Goal: Information Seeking & Learning: Learn about a topic

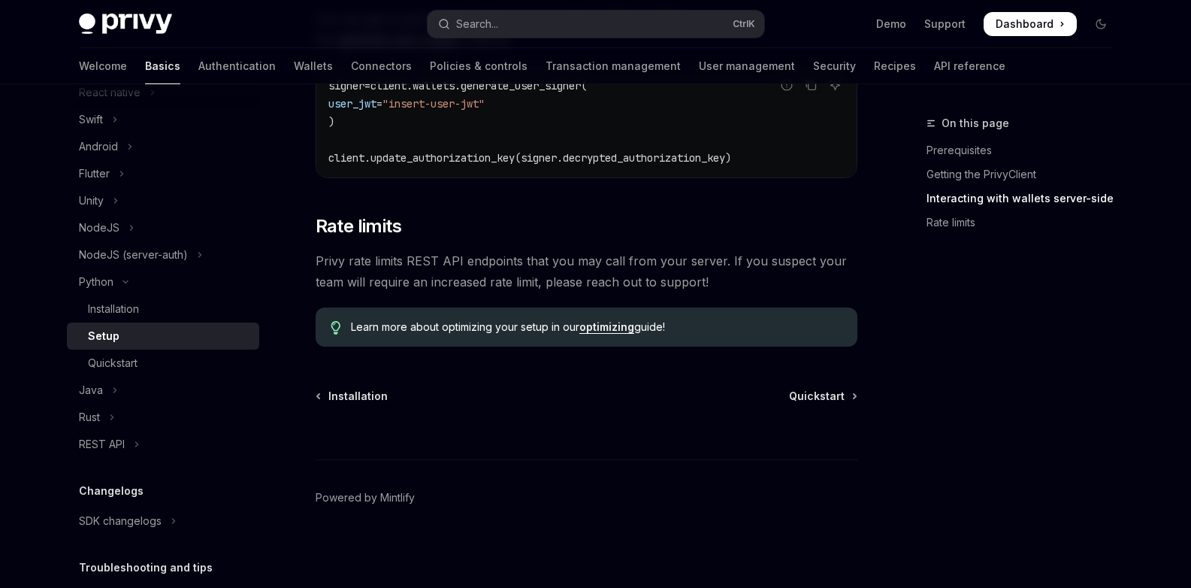
scroll to position [779, 0]
click at [128, 363] on div "Quickstart" at bounding box center [113, 363] width 50 height 18
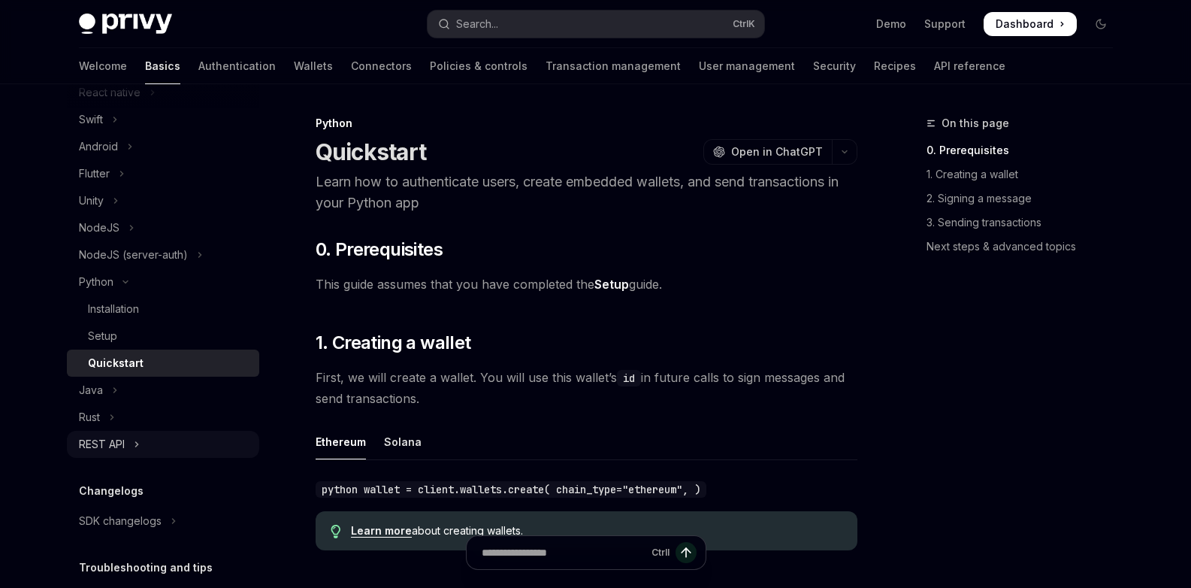
click at [103, 447] on div "REST API" at bounding box center [102, 444] width 46 height 18
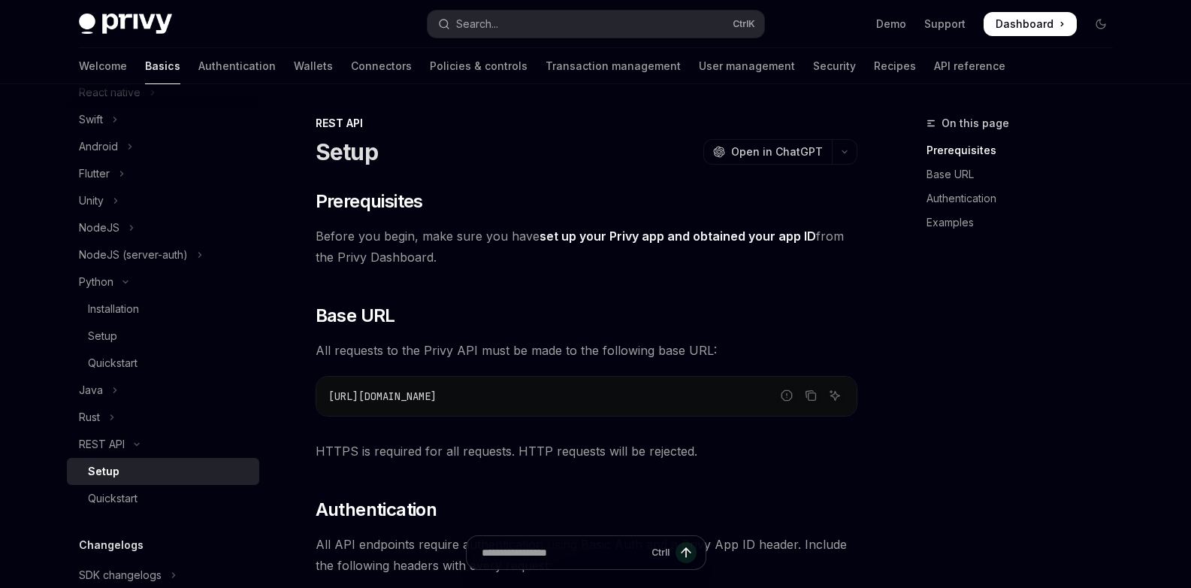
click at [132, 483] on link "Setup" at bounding box center [163, 471] width 192 height 27
click at [121, 505] on div "Quickstart" at bounding box center [113, 498] width 50 height 18
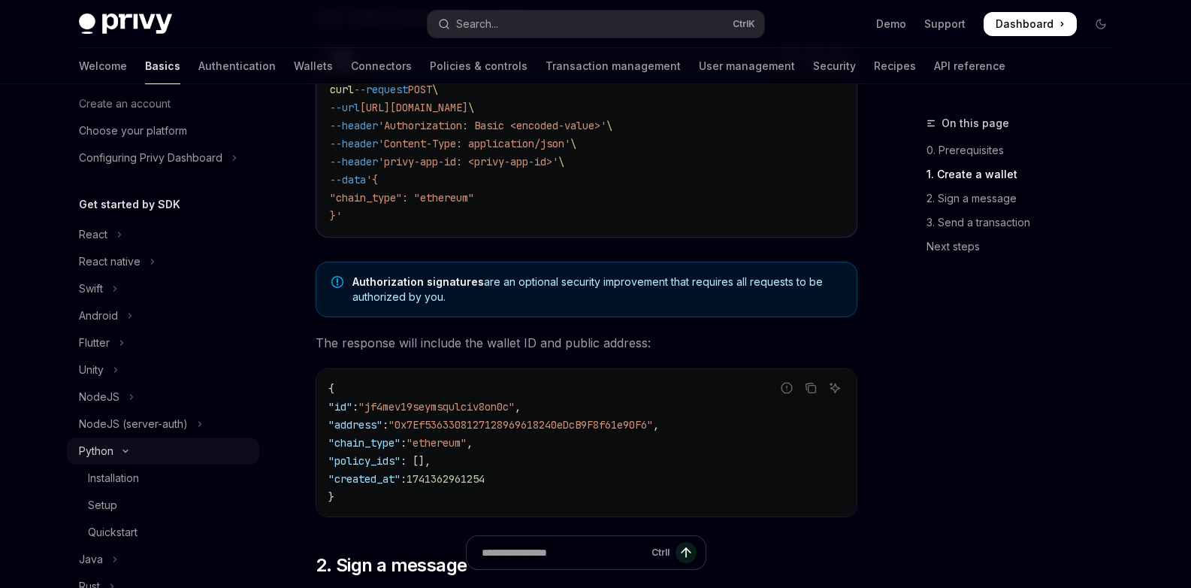
scroll to position [59, 0]
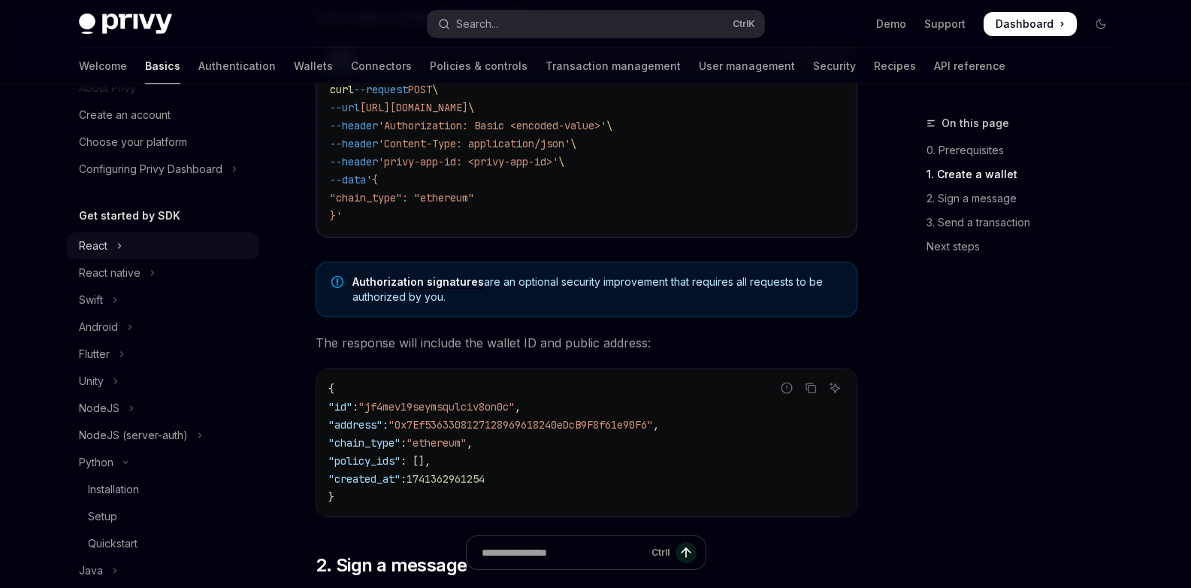
click at [113, 249] on button "React" at bounding box center [163, 245] width 192 height 27
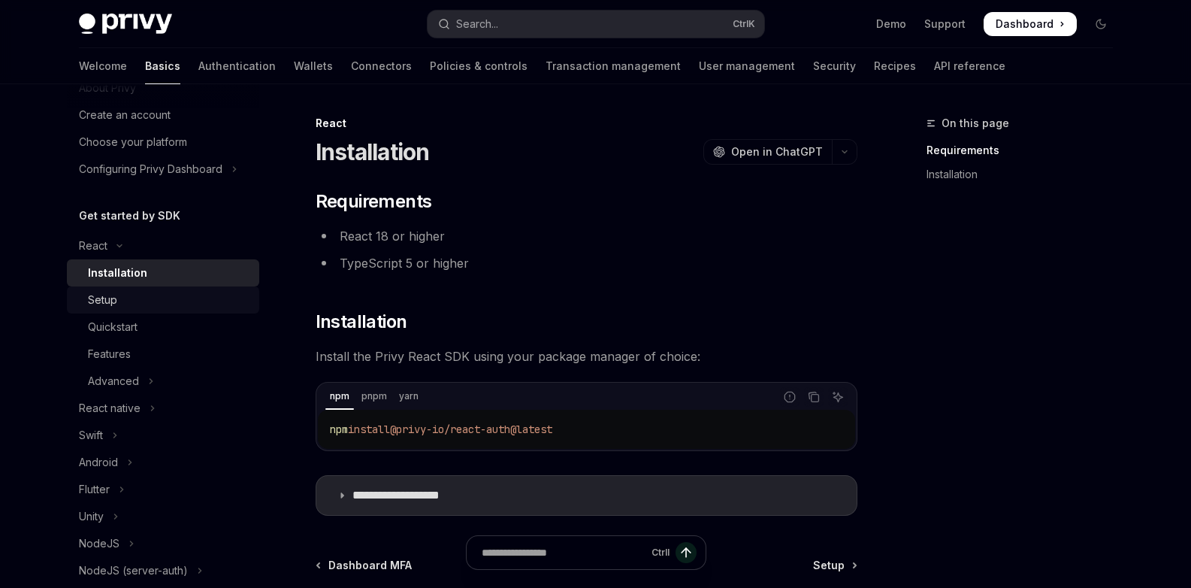
click at [119, 299] on div "Setup" at bounding box center [169, 300] width 162 height 18
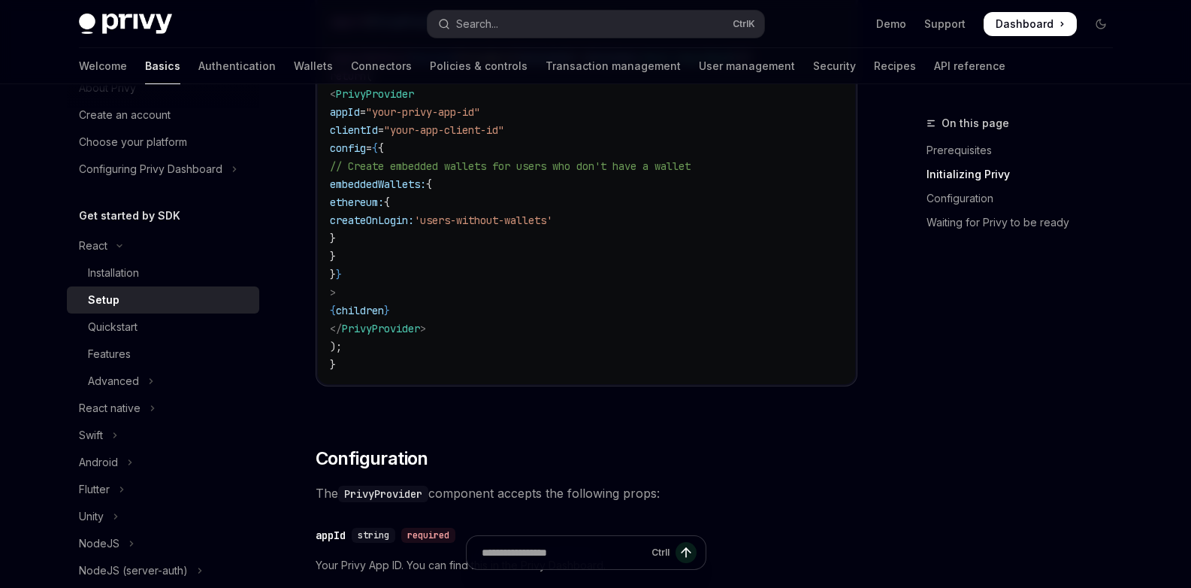
scroll to position [631, 0]
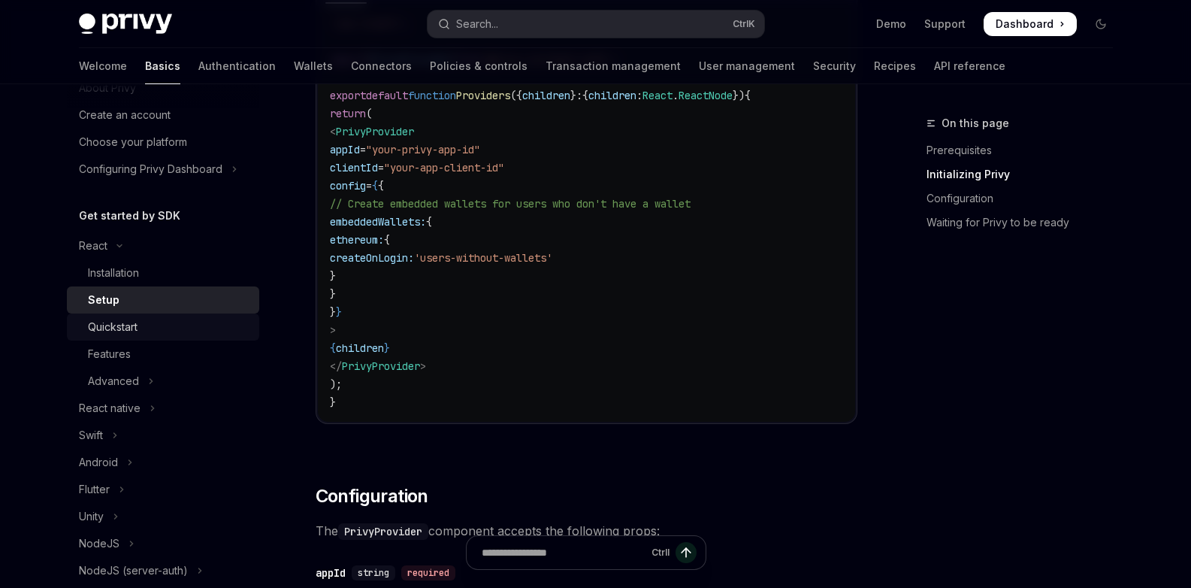
click at [92, 334] on div "Quickstart" at bounding box center [113, 327] width 50 height 18
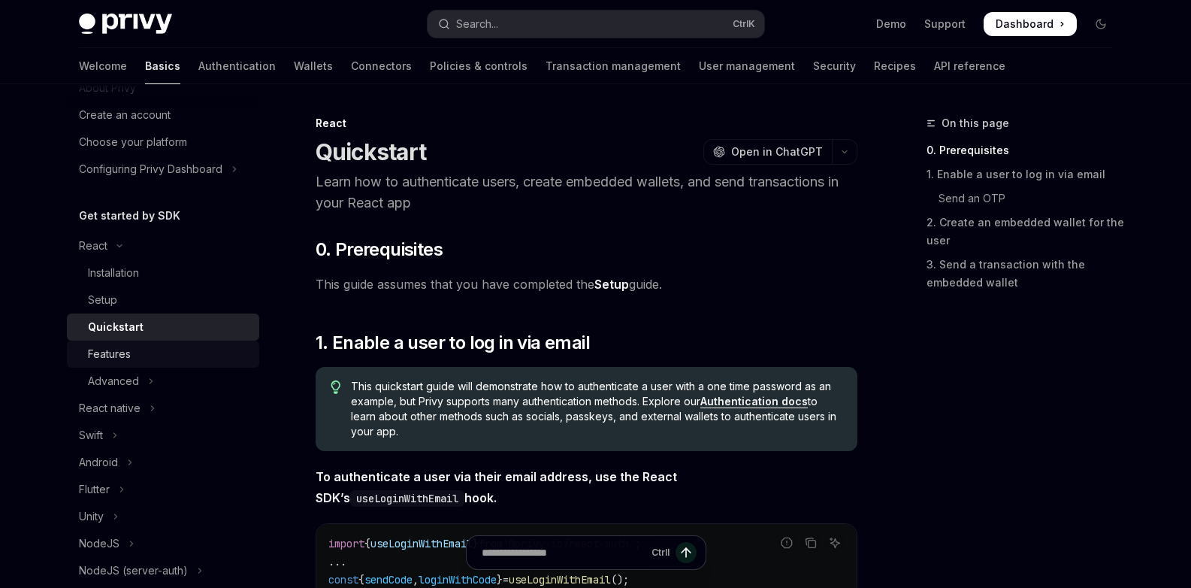
click at [101, 356] on div "Features" at bounding box center [109, 354] width 43 height 18
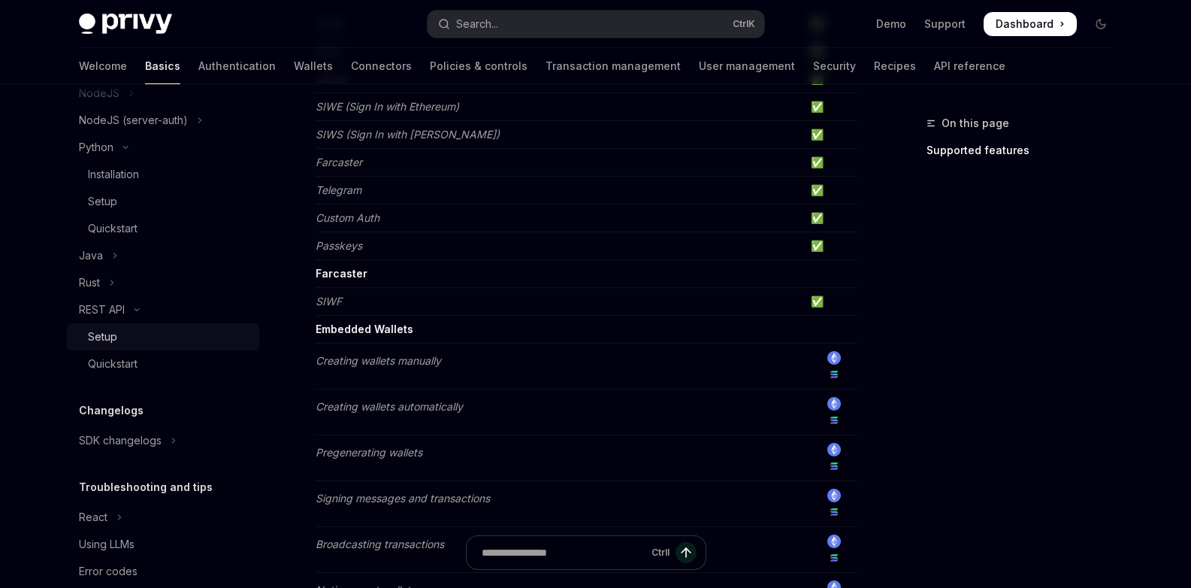
scroll to position [510, 0]
click at [111, 166] on div "Installation" at bounding box center [113, 174] width 51 height 18
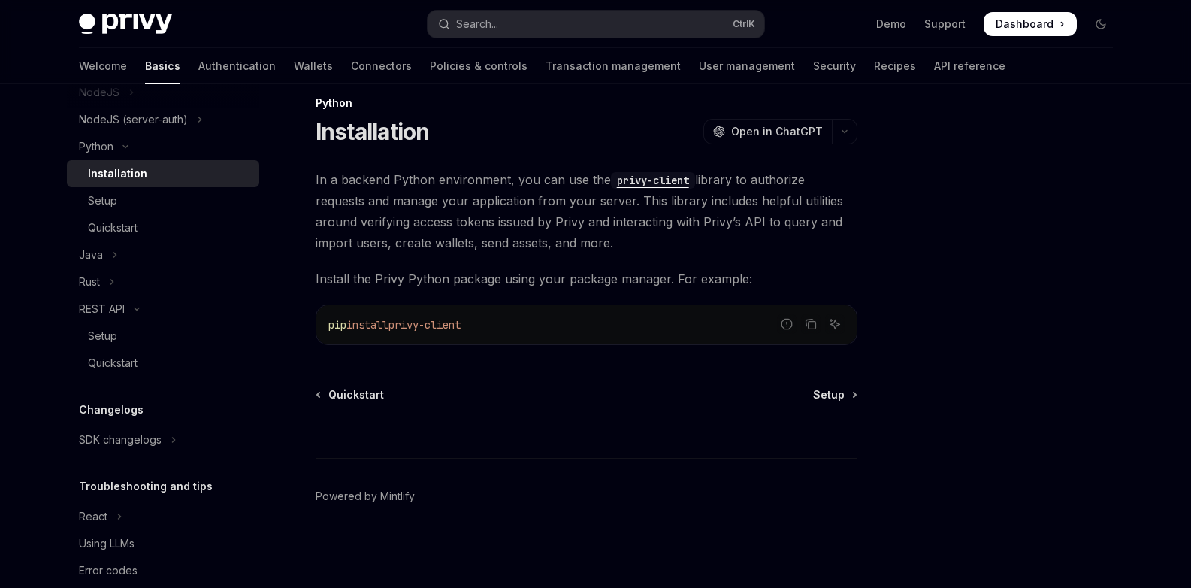
click at [110, 182] on div "Installation" at bounding box center [117, 174] width 59 height 18
click at [103, 219] on div "Quickstart" at bounding box center [113, 228] width 50 height 18
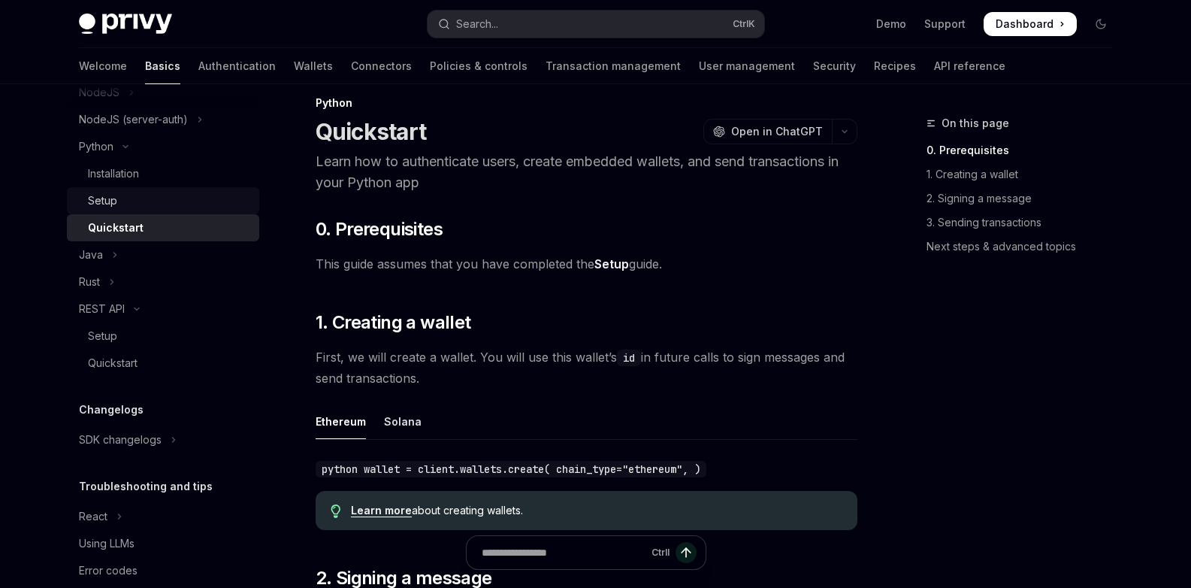
click at [112, 201] on div "Setup" at bounding box center [102, 201] width 29 height 18
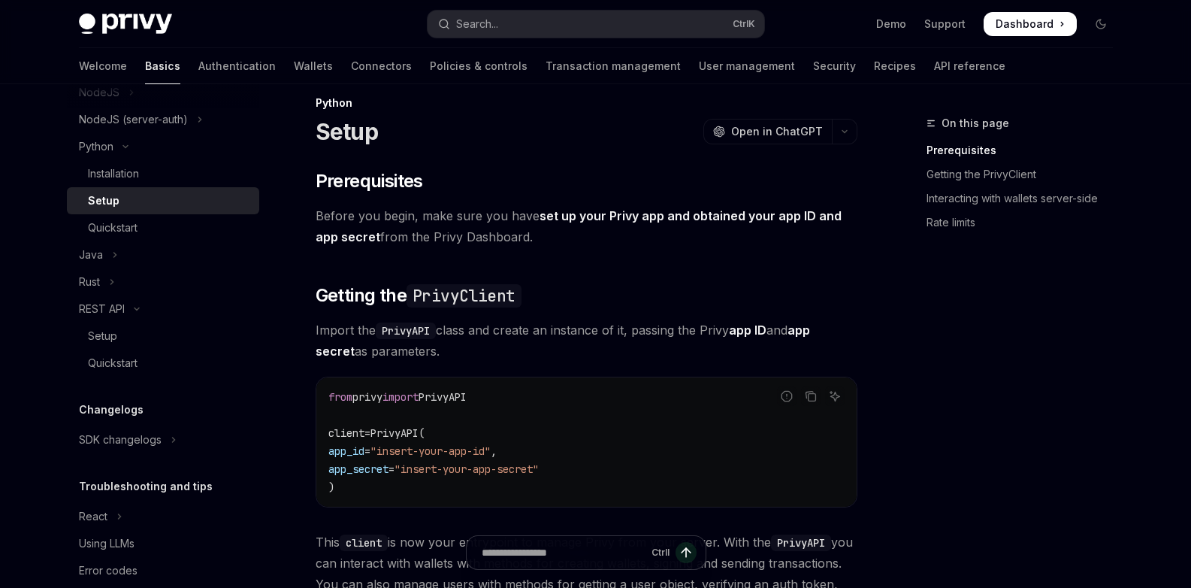
click at [113, 198] on div "Setup" at bounding box center [104, 201] width 32 height 18
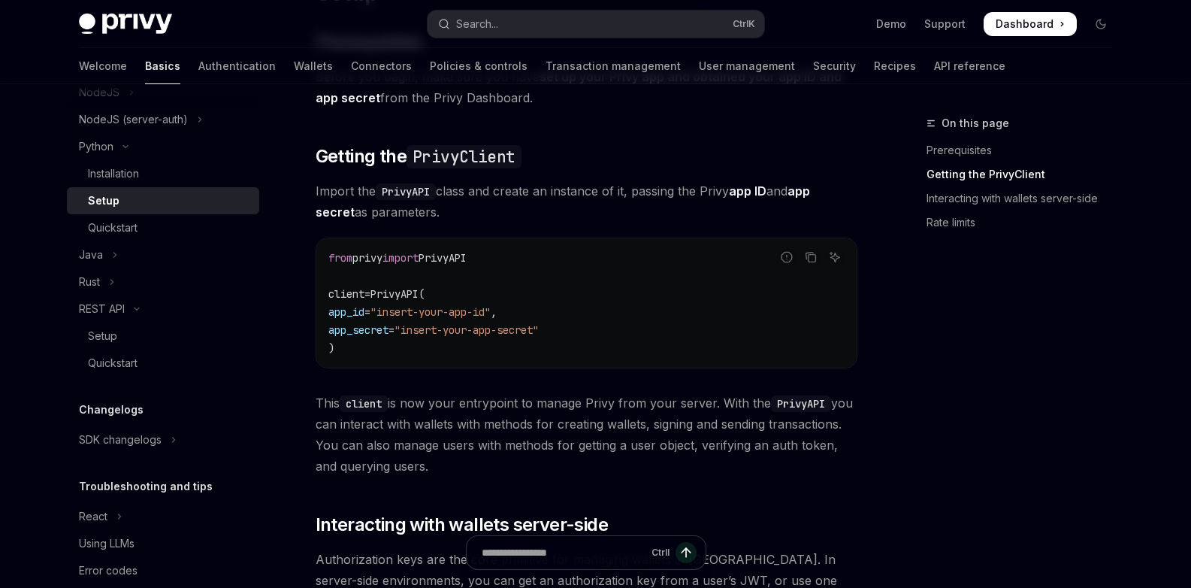
scroll to position [561, 0]
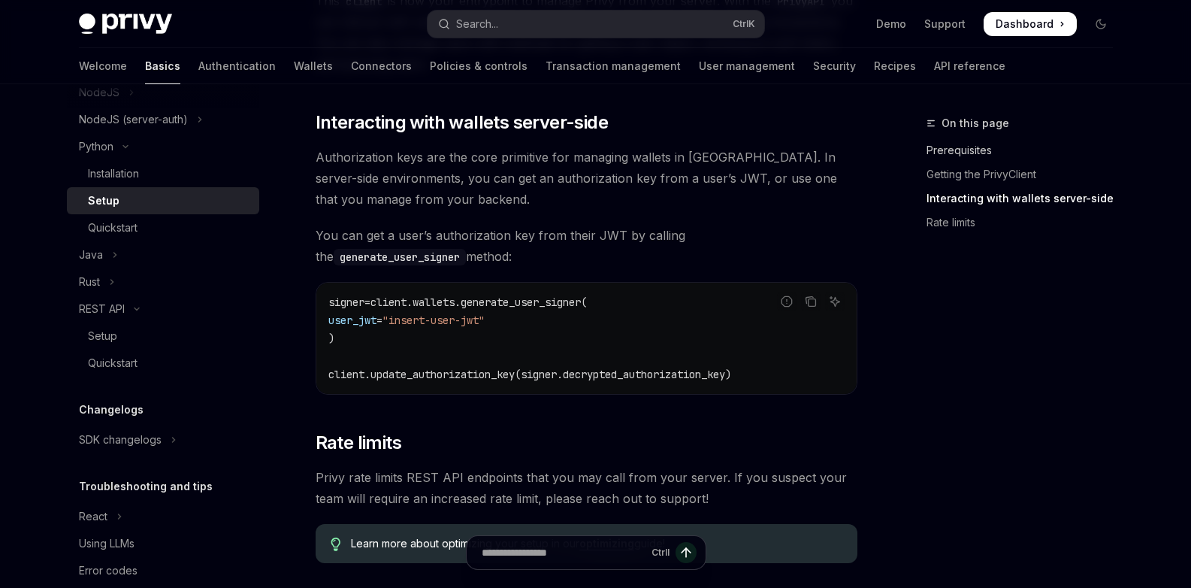
click at [1090, 161] on link "Prerequisites" at bounding box center [1026, 150] width 198 height 24
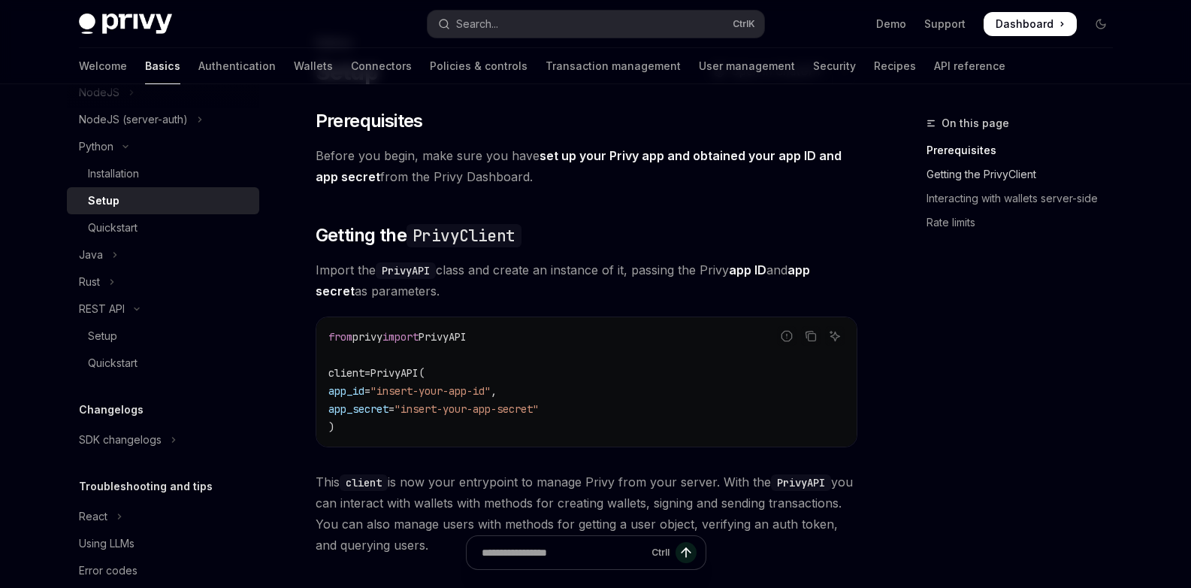
scroll to position [75, 0]
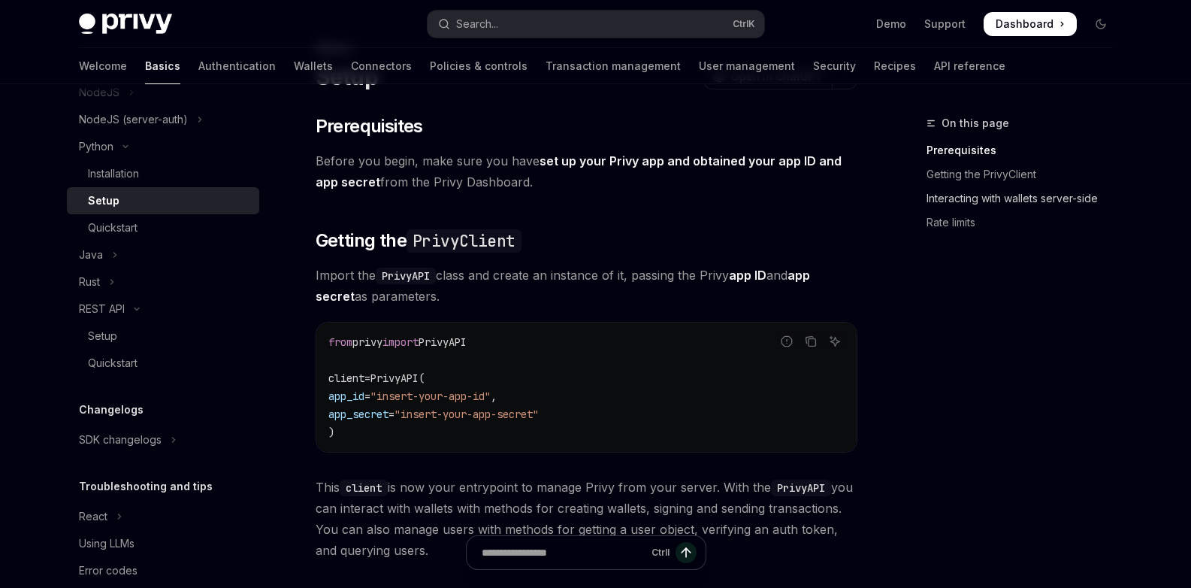
click at [990, 208] on link "Interacting with wallets server-side" at bounding box center [1026, 198] width 198 height 24
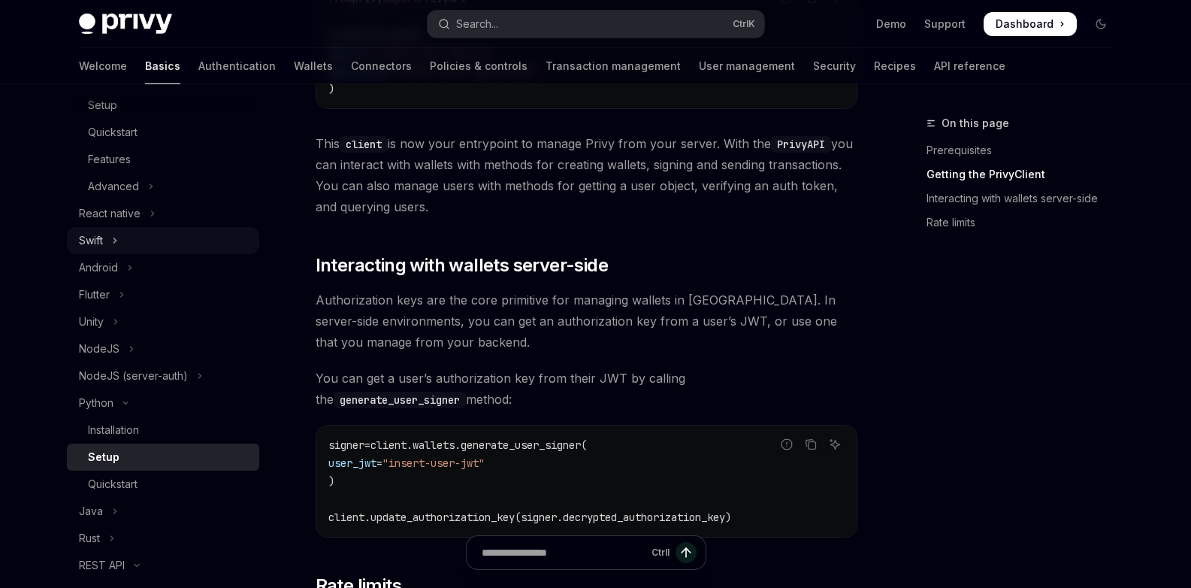
scroll to position [240, 0]
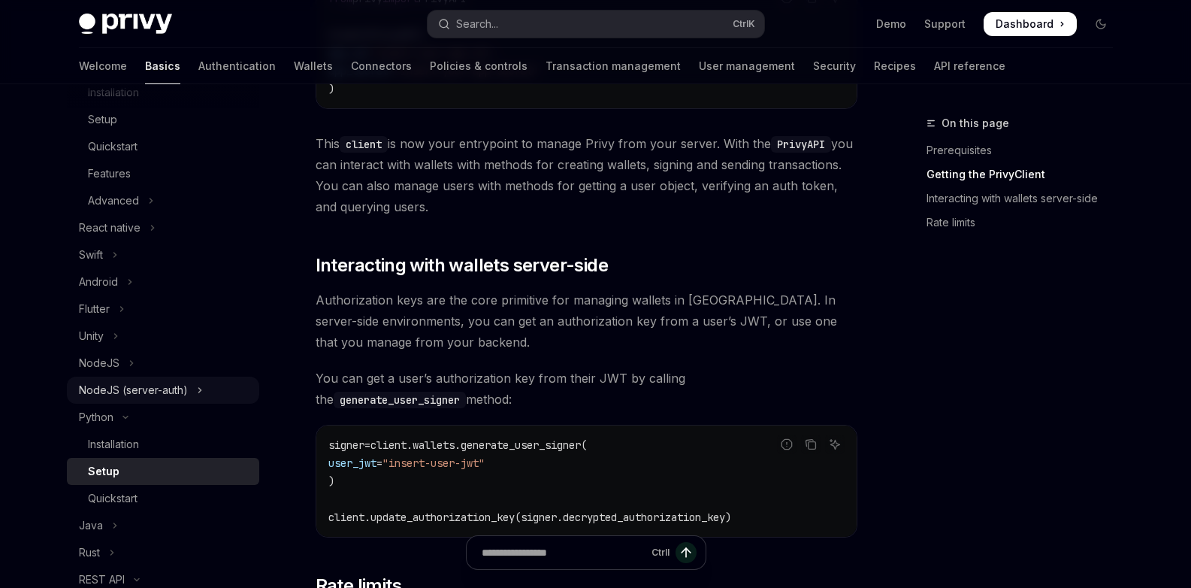
click at [151, 386] on div "NodeJS (server-auth)" at bounding box center [133, 390] width 109 height 18
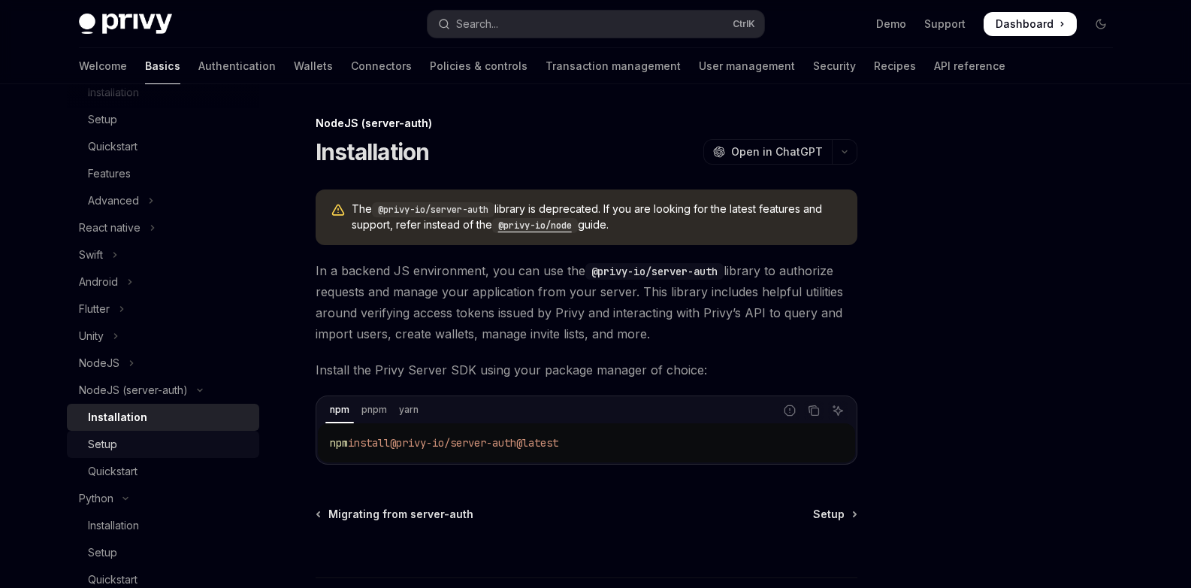
click at [116, 446] on div "Setup" at bounding box center [102, 444] width 29 height 18
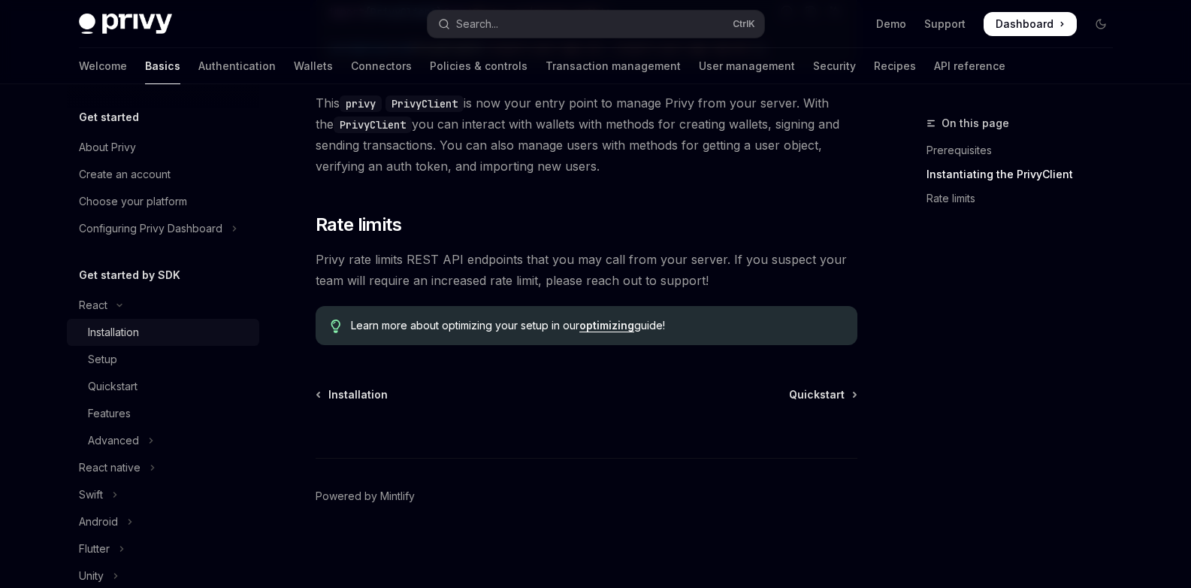
click at [149, 321] on link "Installation" at bounding box center [163, 332] width 192 height 27
click at [148, 337] on div "Installation" at bounding box center [169, 332] width 162 height 18
click at [110, 347] on link "Setup" at bounding box center [163, 359] width 192 height 27
click at [113, 326] on div "Installation" at bounding box center [113, 332] width 51 height 18
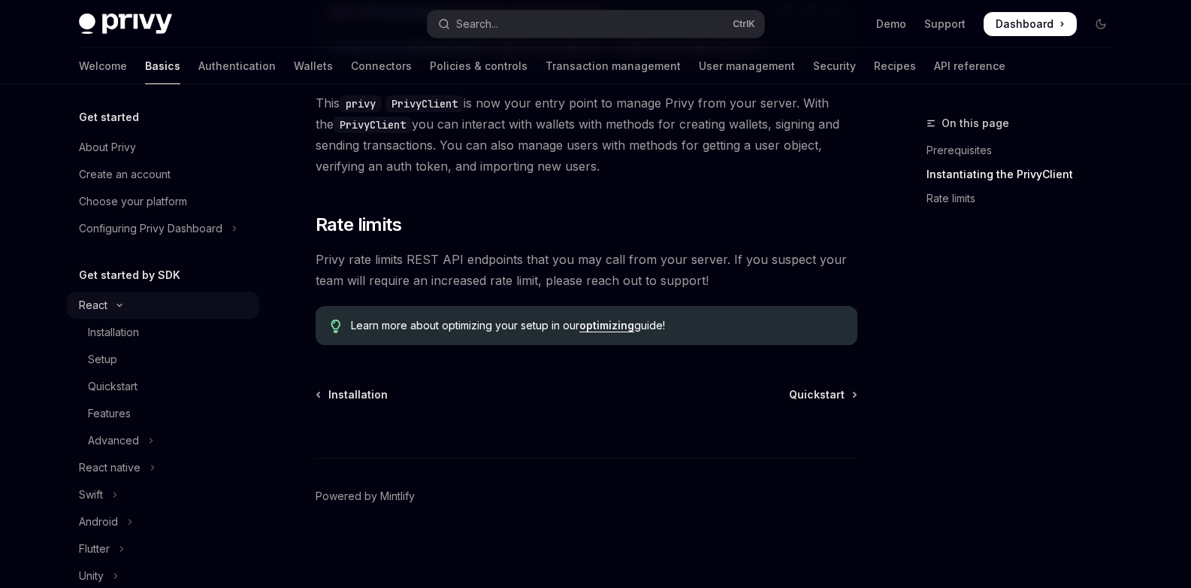
click at [98, 304] on div "React" at bounding box center [93, 305] width 29 height 18
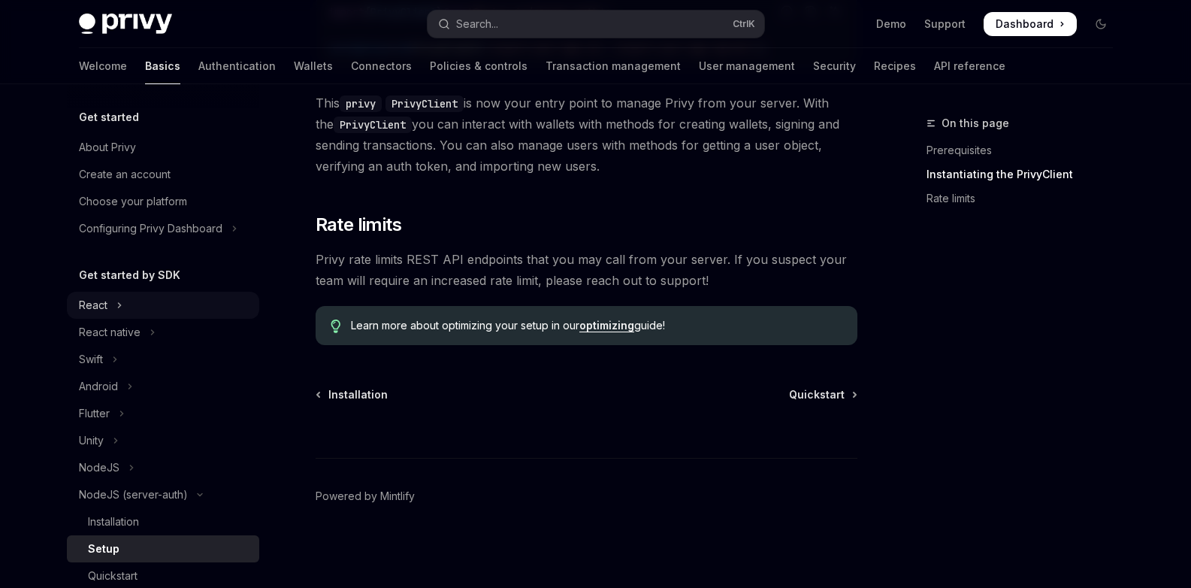
click at [98, 304] on div "React" at bounding box center [93, 305] width 29 height 18
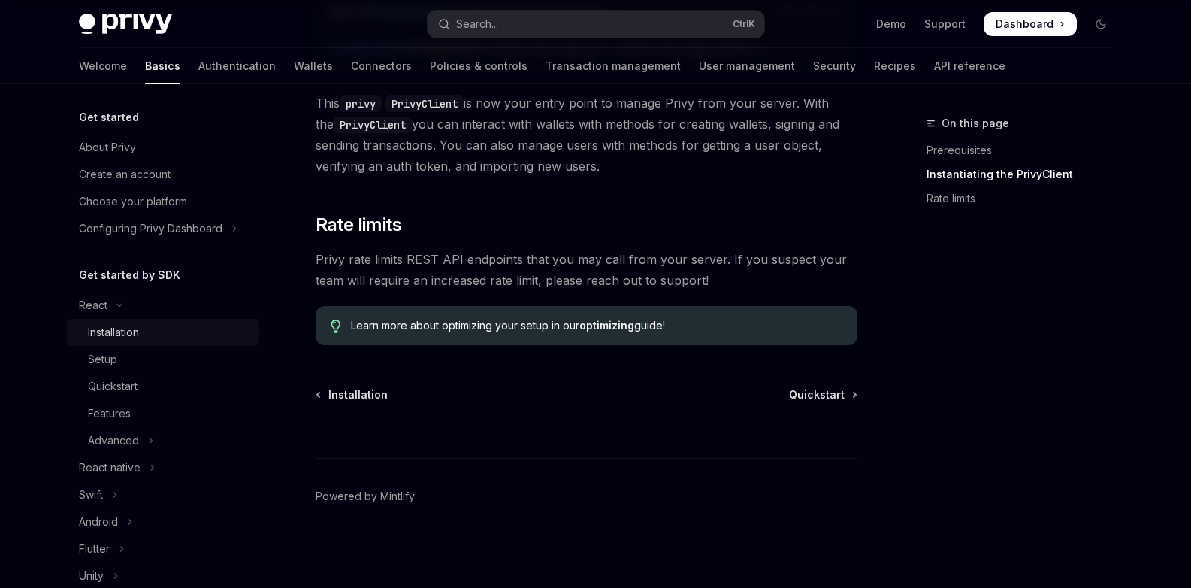
click at [100, 344] on link "Installation" at bounding box center [163, 332] width 192 height 27
click at [102, 360] on div "Setup" at bounding box center [102, 359] width 29 height 18
click at [102, 329] on div "Installation" at bounding box center [113, 332] width 51 height 18
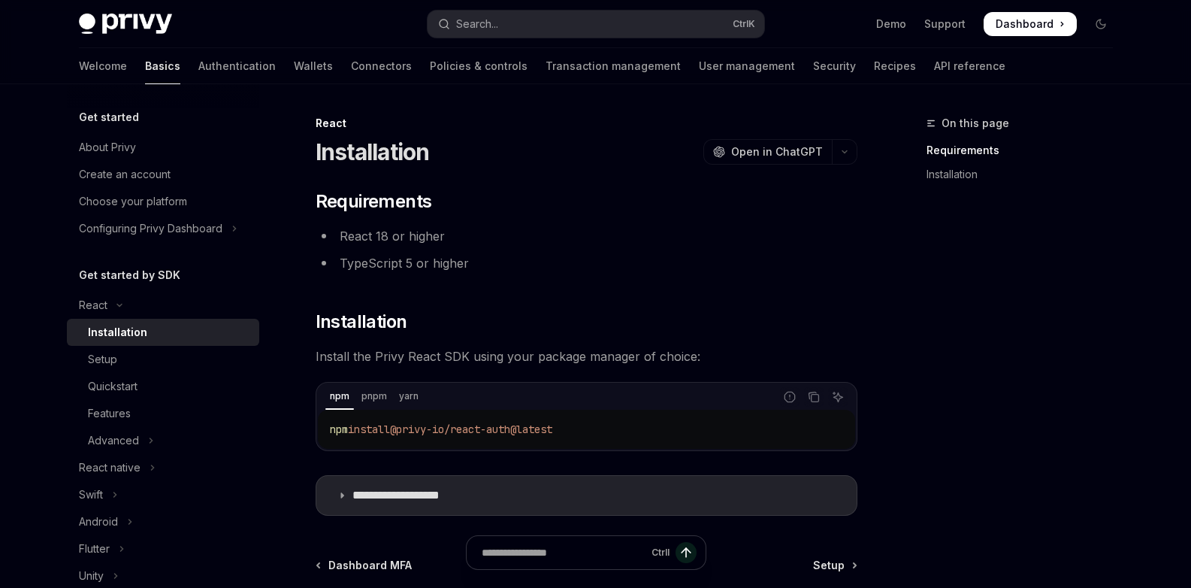
click at [141, 328] on div "Installation" at bounding box center [117, 332] width 59 height 18
click at [159, 199] on div "Choose your platform" at bounding box center [133, 201] width 108 height 18
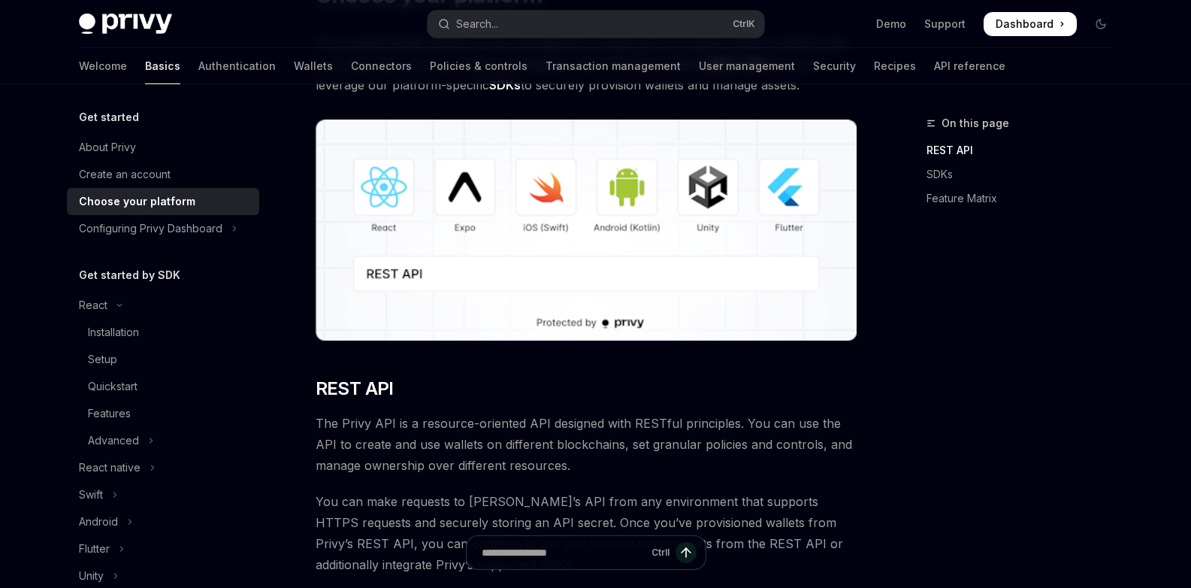
scroll to position [90, 0]
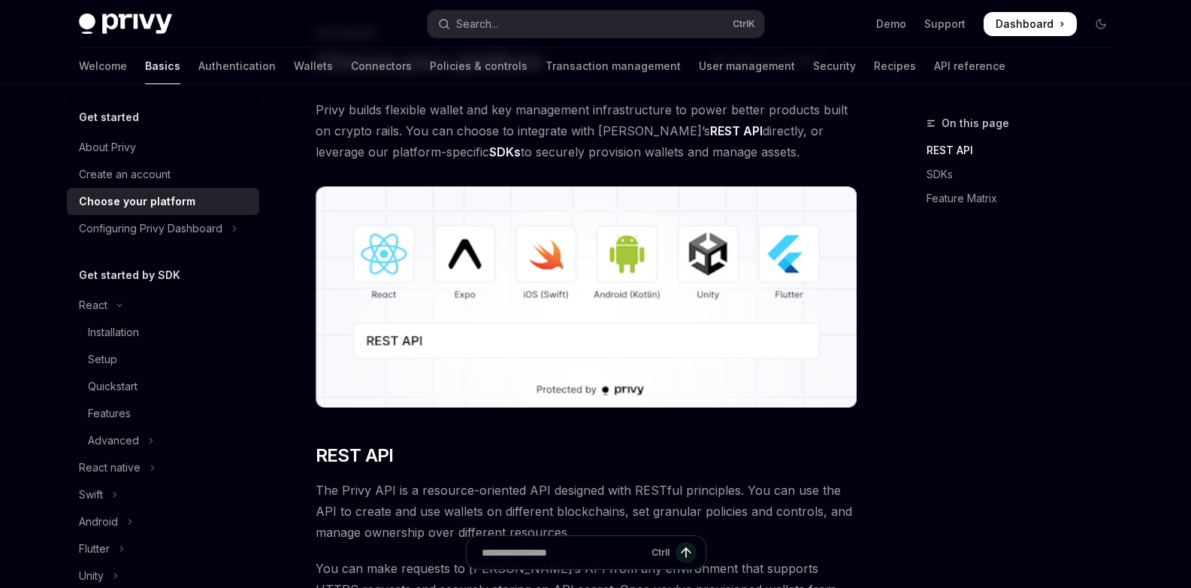
click at [384, 258] on img at bounding box center [587, 296] width 542 height 221
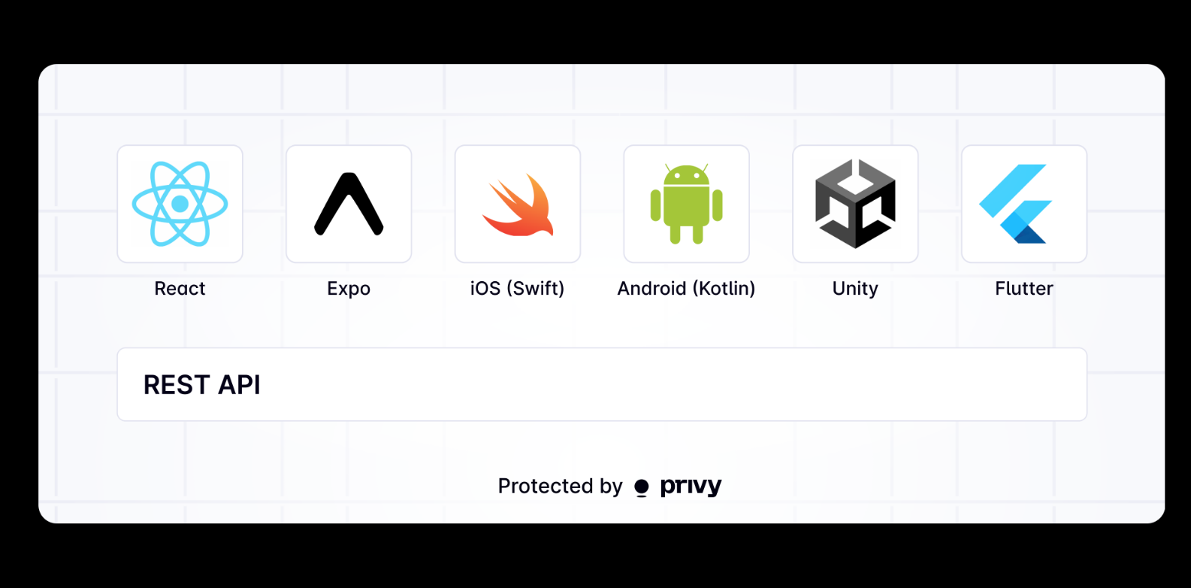
click at [206, 393] on img at bounding box center [601, 294] width 1127 height 459
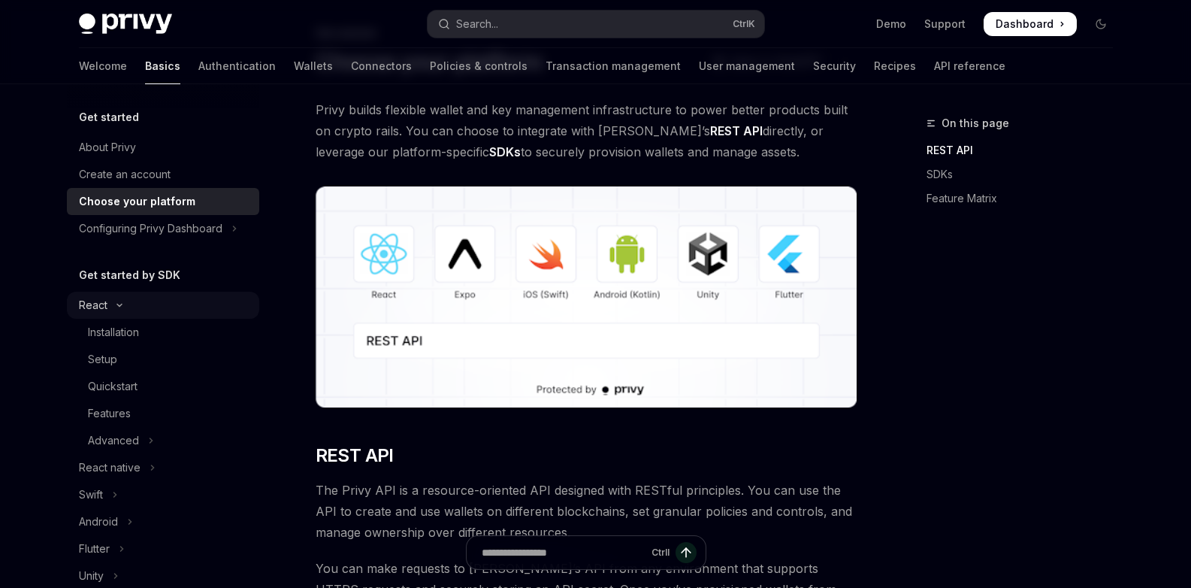
click at [158, 298] on button "React" at bounding box center [163, 305] width 192 height 27
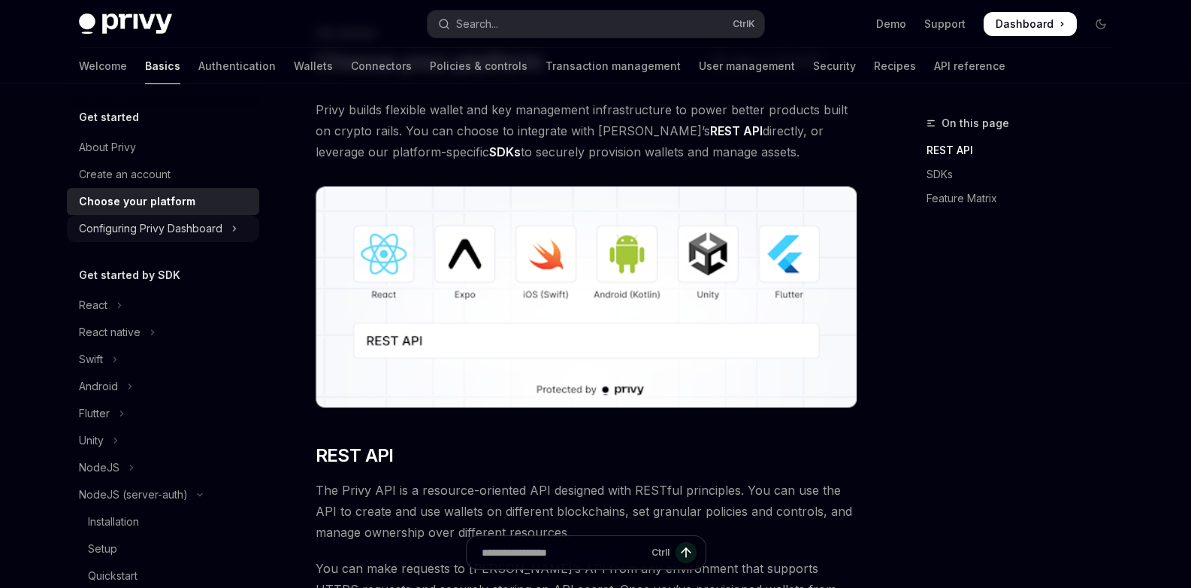
click at [156, 230] on div "Configuring Privy Dashboard" at bounding box center [151, 228] width 144 height 18
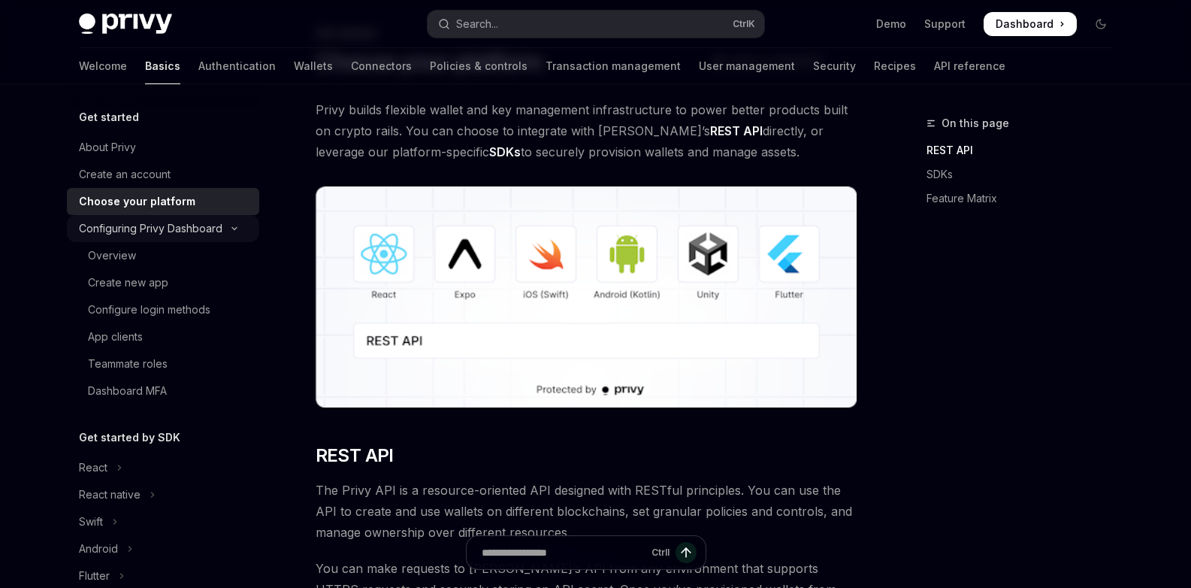
type textarea "*"
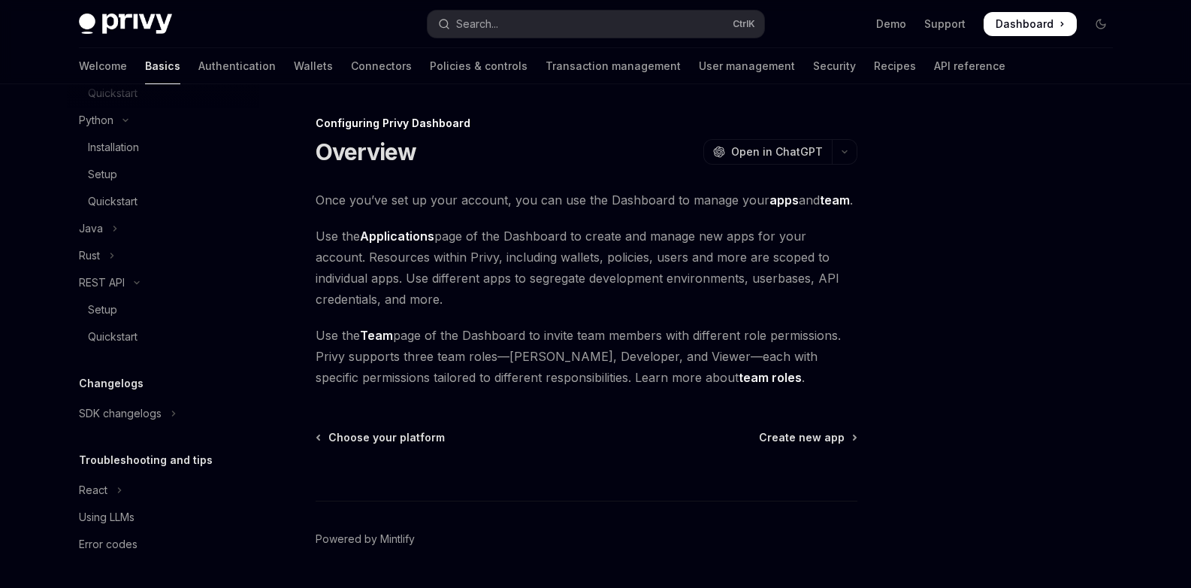
click at [1037, 18] on span "Dashboard" at bounding box center [1025, 24] width 58 height 15
click at [1175, 355] on div "Skip to main content Privy Docs home page Search... Ctrl K Demo Support Dashboa…" at bounding box center [595, 315] width 1191 height 630
click at [1175, 161] on div "Skip to main content Privy Docs home page Search... Ctrl K Demo Support Dashboa…" at bounding box center [595, 315] width 1191 height 630
